Goal: Transaction & Acquisition: Download file/media

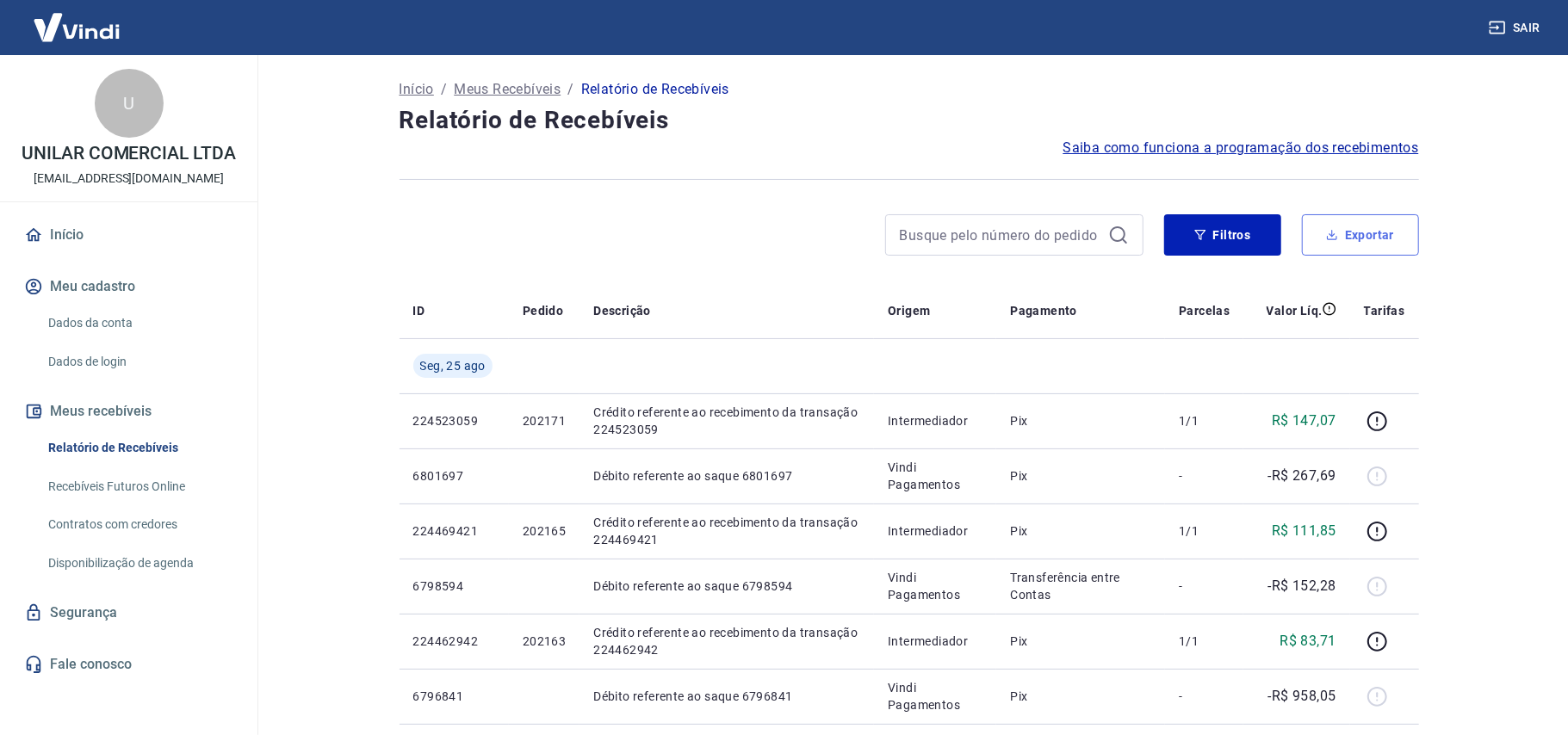
click at [1370, 237] on button "Exportar" at bounding box center [1361, 235] width 117 height 41
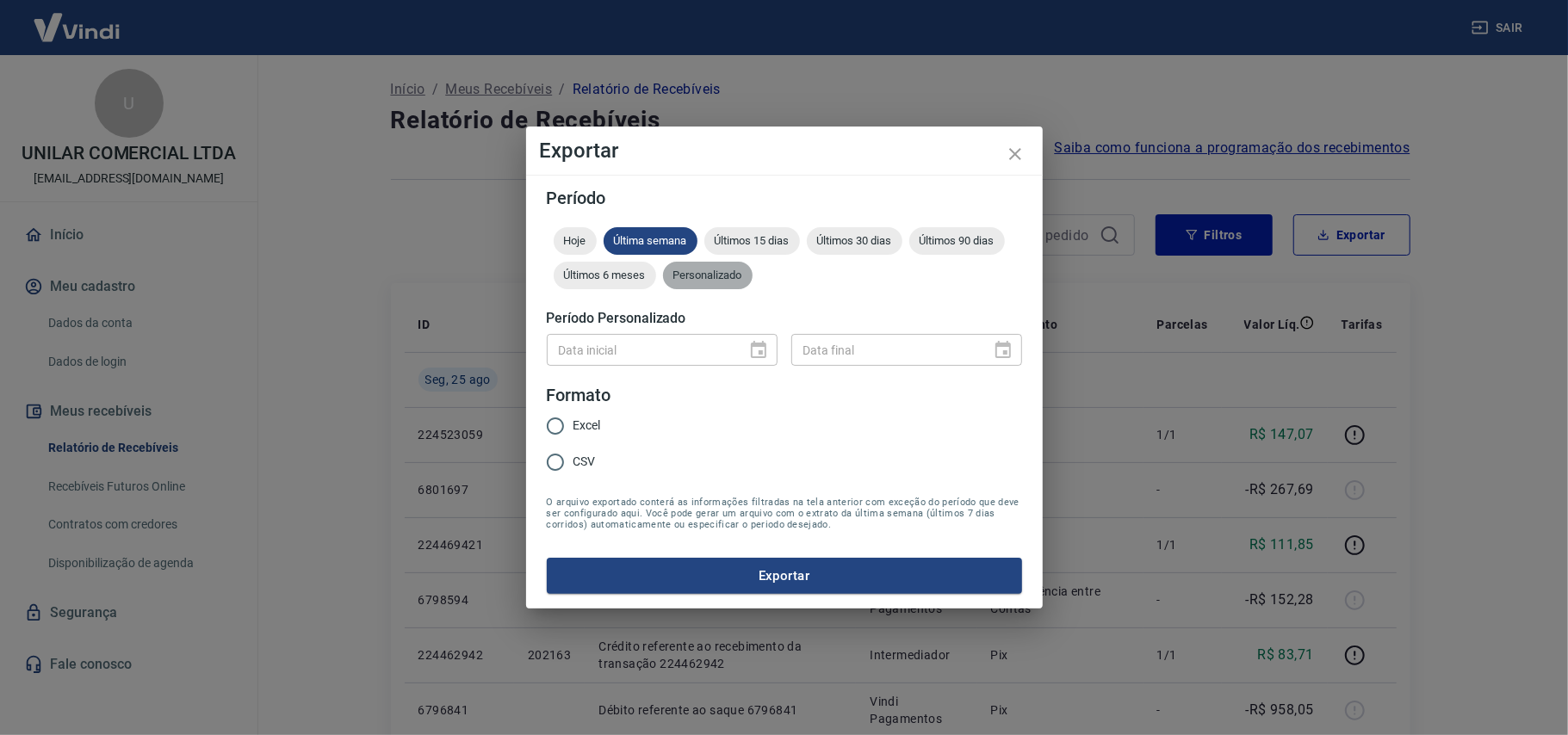
click at [722, 266] on div "Personalizado" at bounding box center [708, 276] width 90 height 28
click at [565, 455] on input "CSV" at bounding box center [555, 462] width 36 height 36
radio input "true"
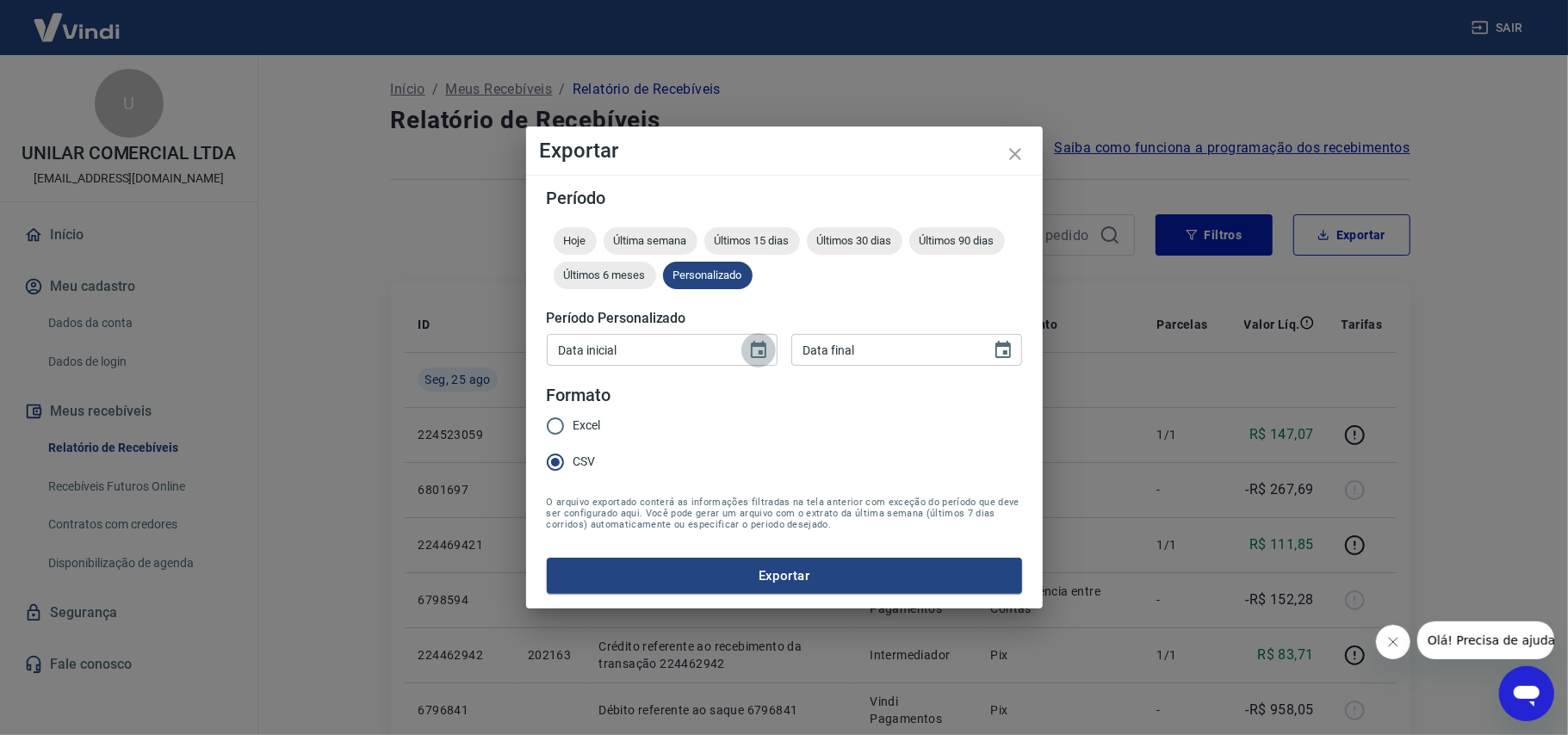
click at [765, 352] on icon "Choose date" at bounding box center [759, 350] width 16 height 17
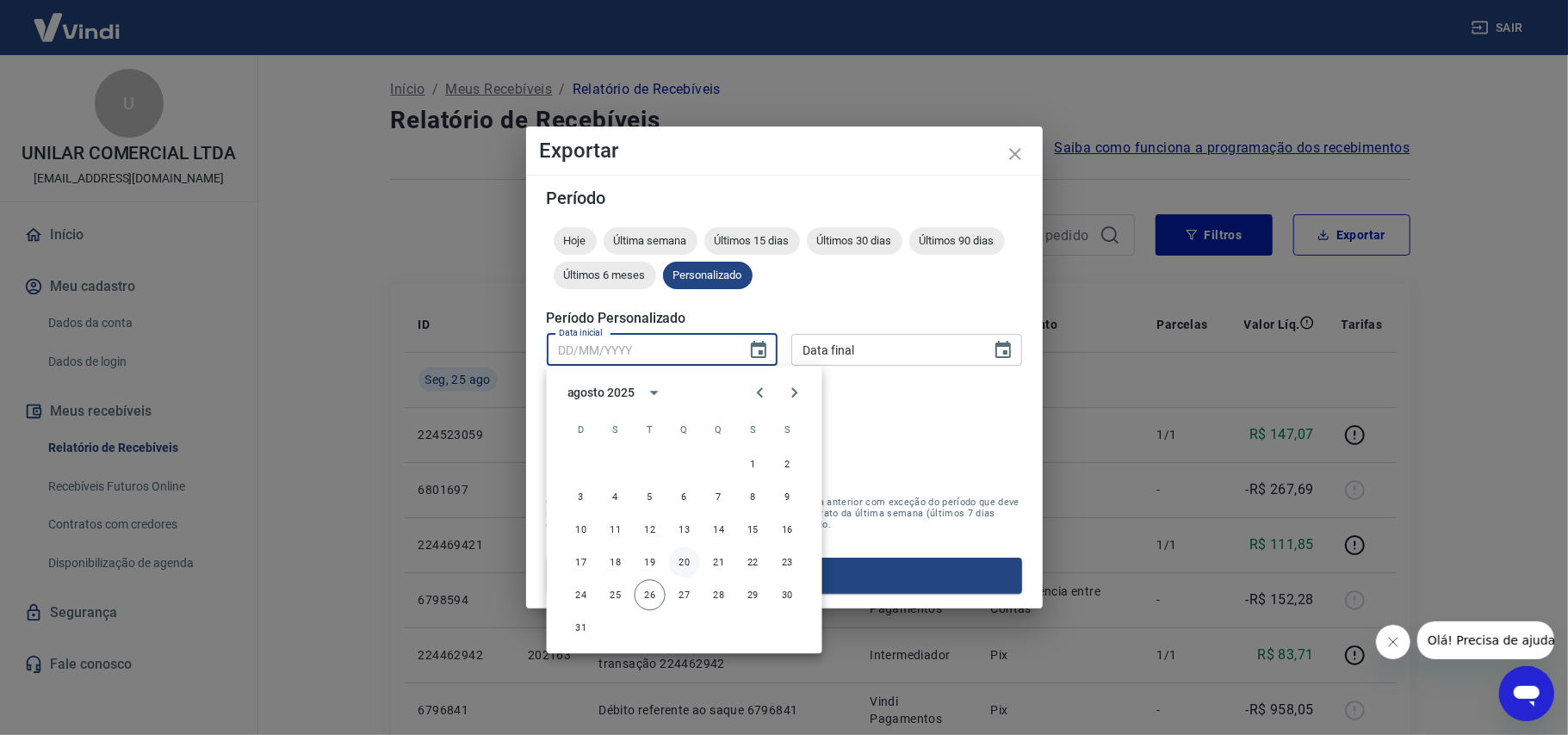
click at [690, 561] on button "20" at bounding box center [684, 562] width 31 height 31
type input "20/08/2025"
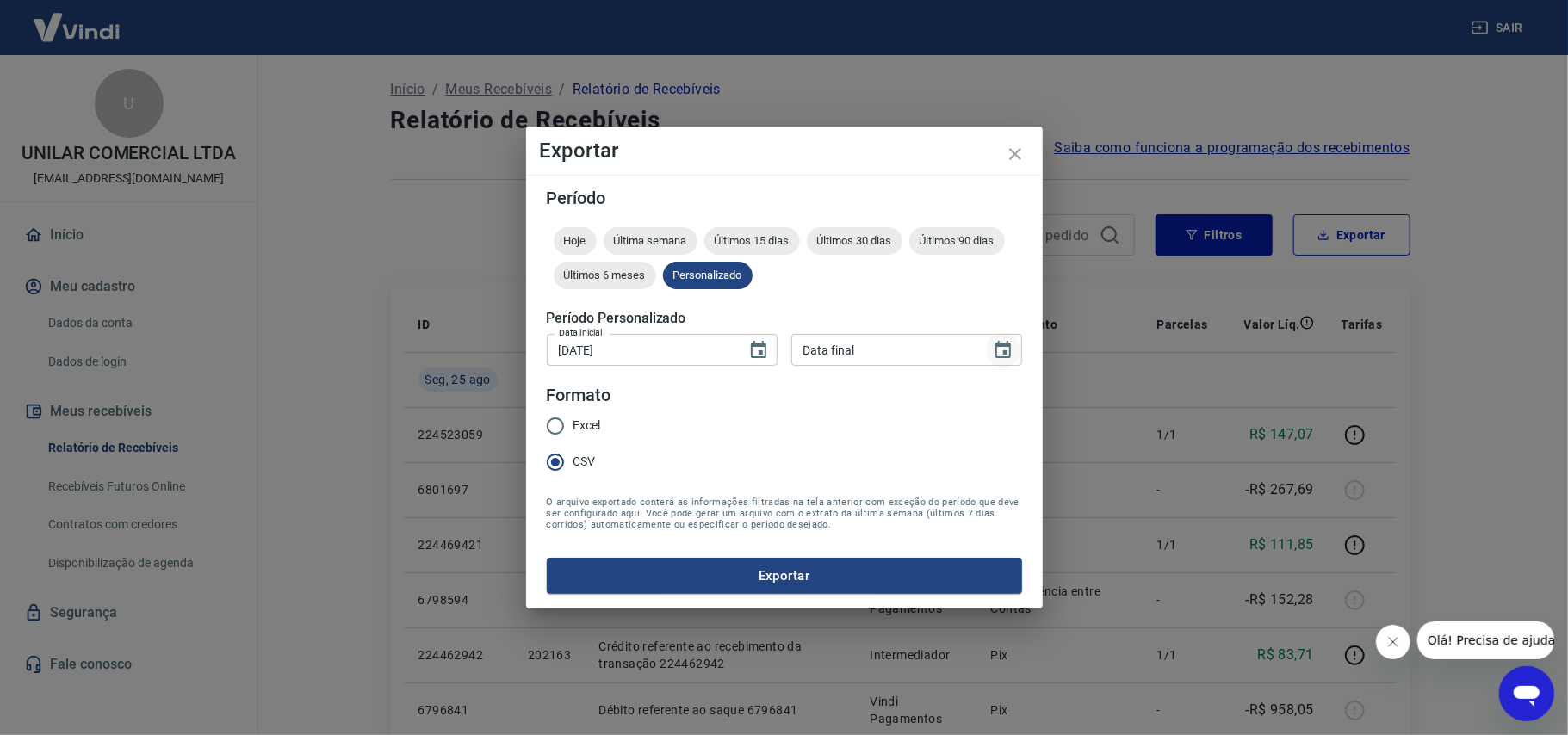
click at [1004, 347] on icon "Choose date" at bounding box center [1003, 350] width 16 height 17
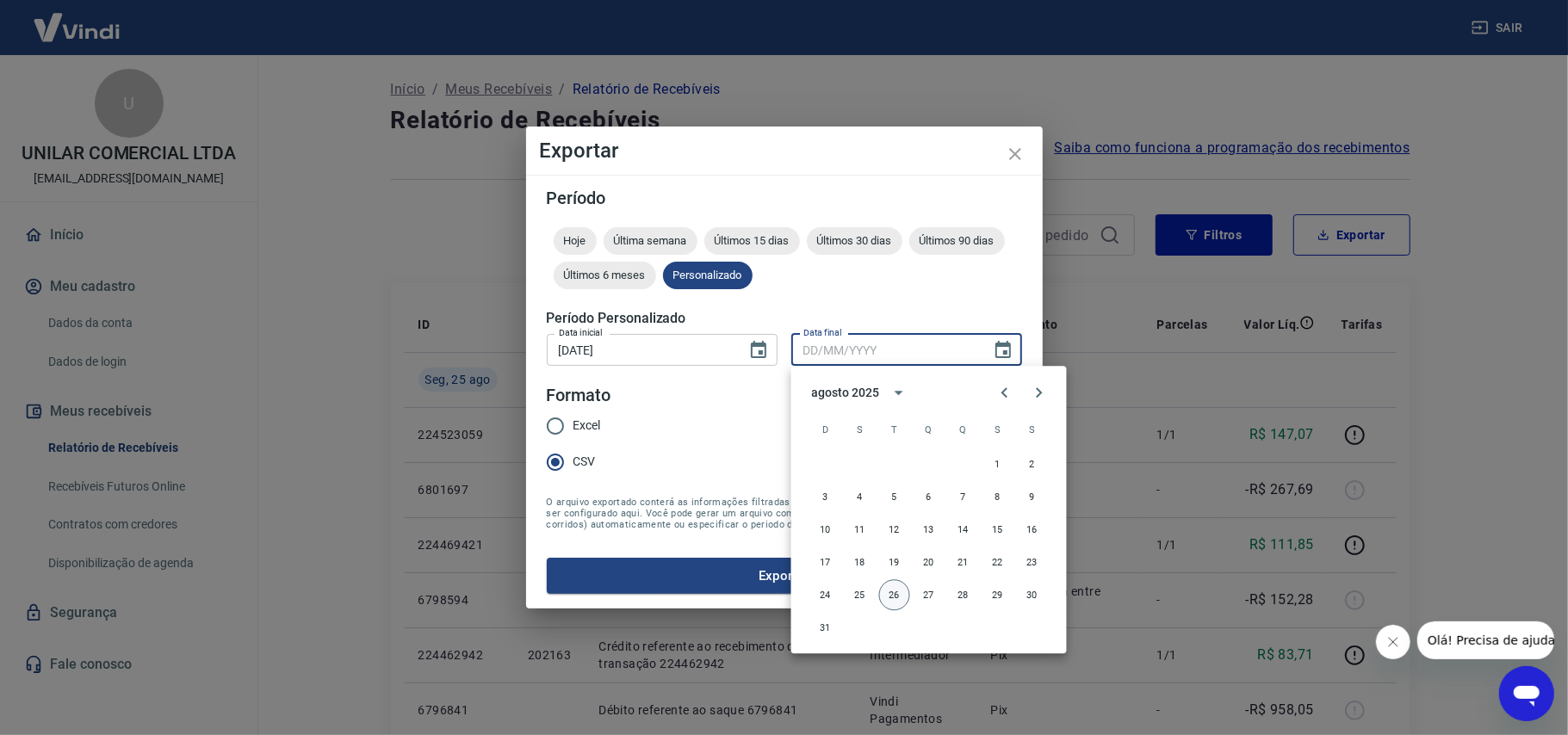
click at [891, 601] on button "26" at bounding box center [895, 595] width 31 height 31
type input "26/08/2025"
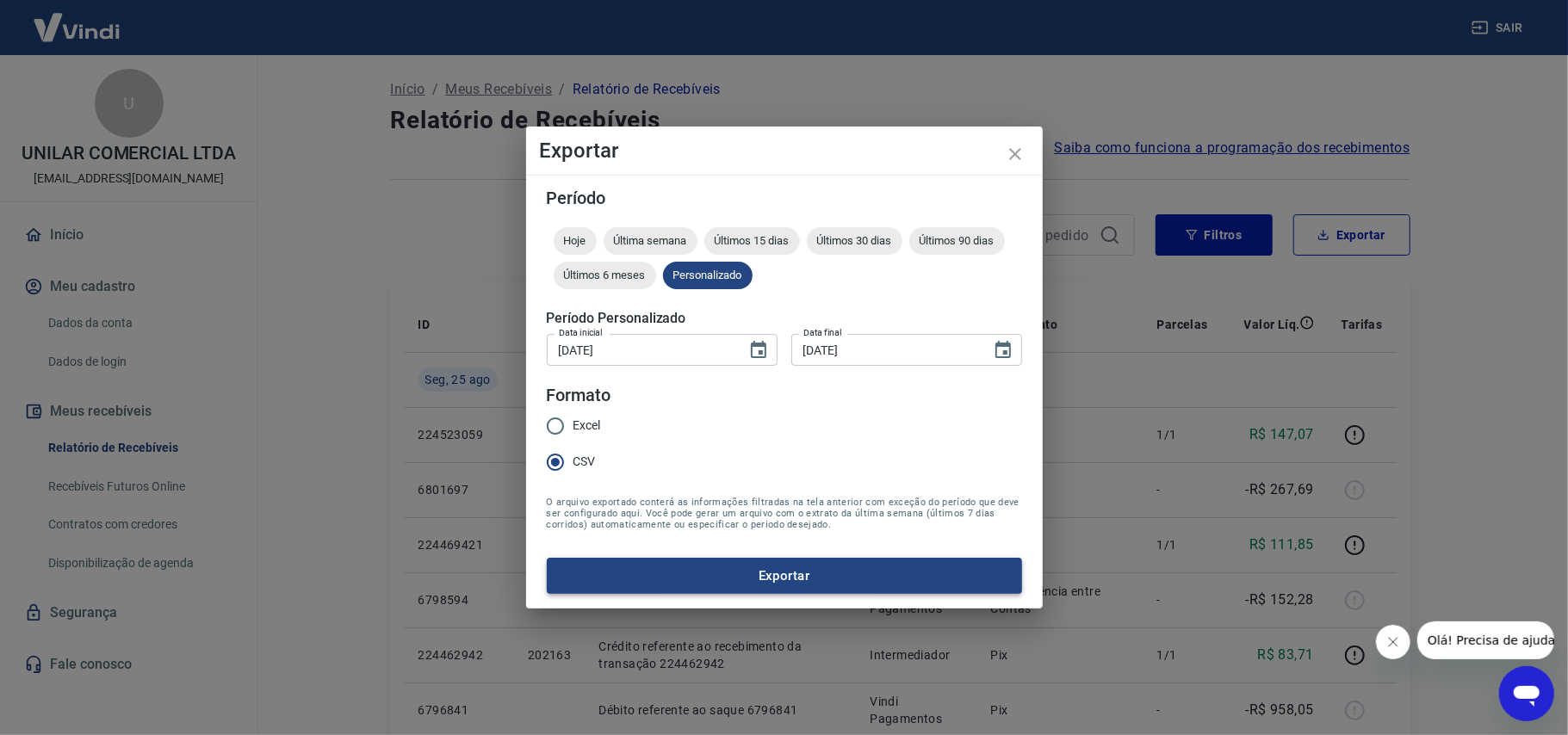
click at [786, 586] on button "Exportar" at bounding box center [784, 575] width 476 height 36
